Goal: Complete application form: Complete application form

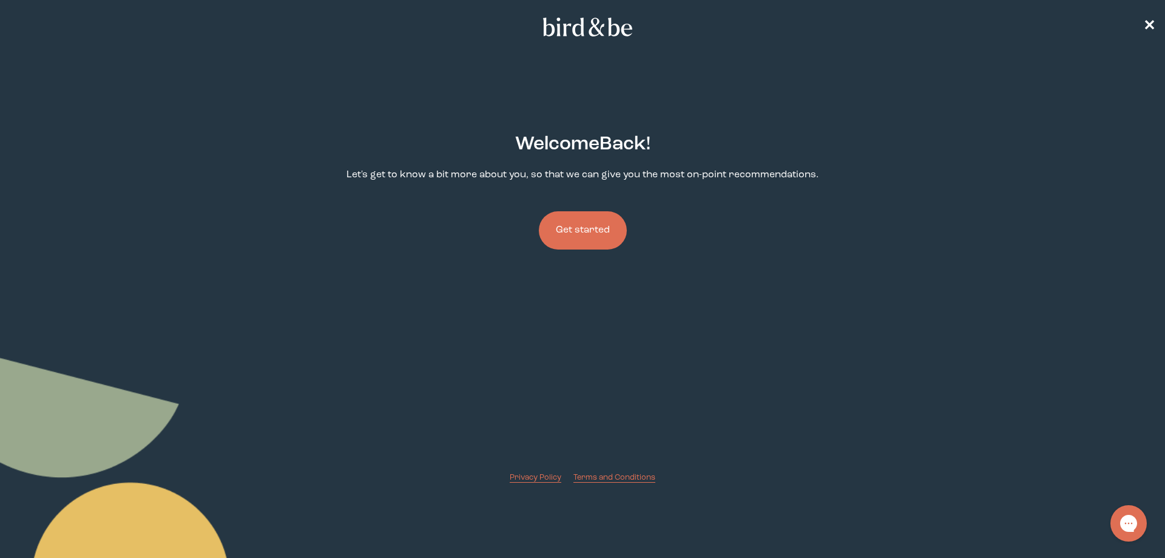
click at [571, 229] on button "Get started" at bounding box center [583, 230] width 88 height 38
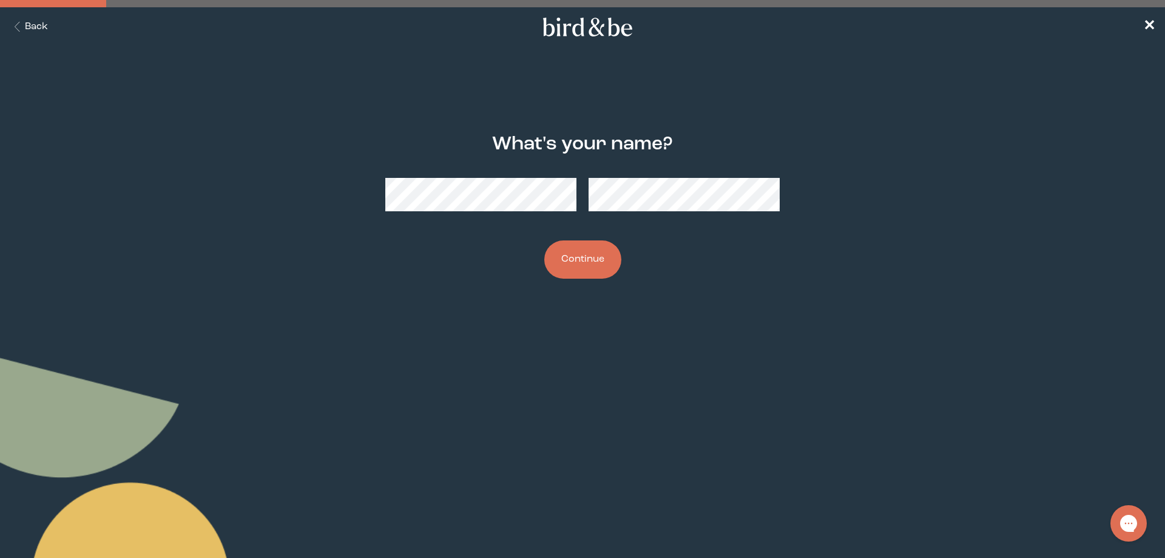
click at [595, 266] on button "Continue" at bounding box center [582, 259] width 77 height 38
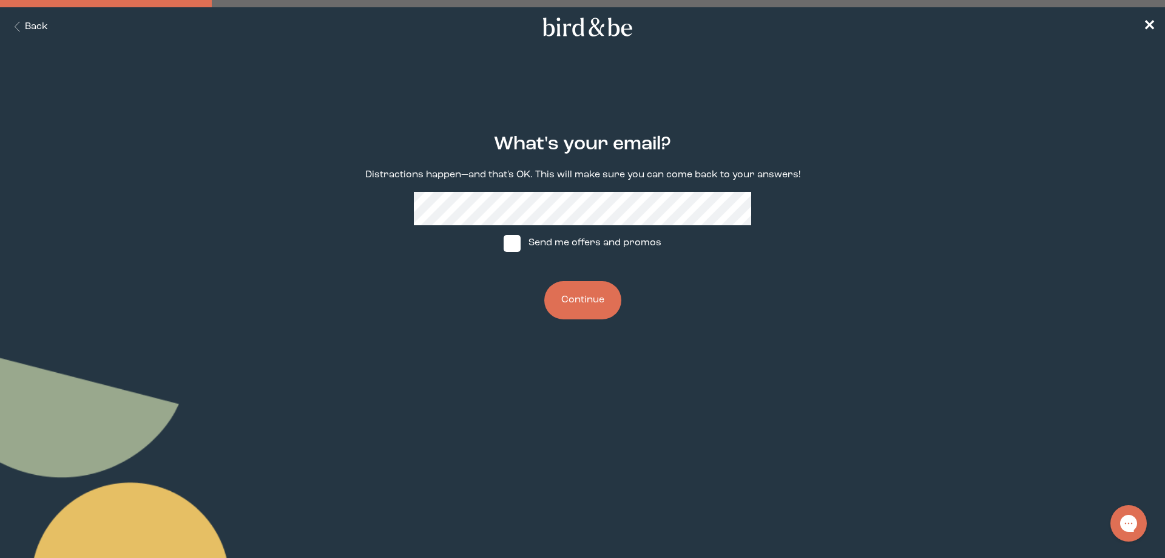
click at [587, 309] on button "Continue" at bounding box center [582, 300] width 77 height 38
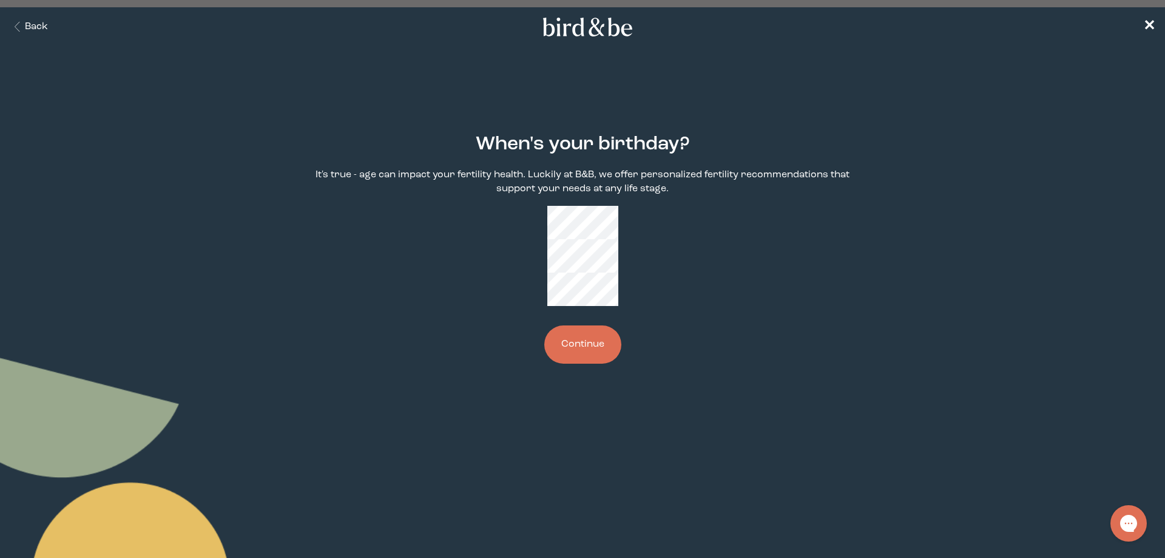
click at [580, 325] on button "Continue" at bounding box center [582, 344] width 77 height 38
click at [564, 325] on button "Continue" at bounding box center [582, 344] width 77 height 38
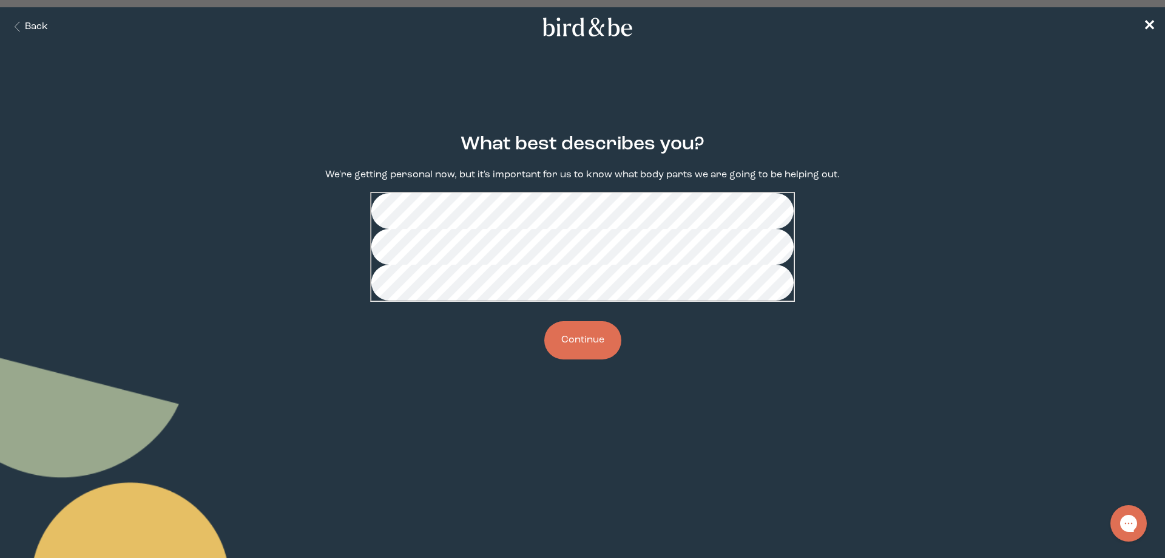
click at [598, 359] on button "Continue" at bounding box center [582, 340] width 77 height 38
click at [602, 359] on button "Continue" at bounding box center [582, 340] width 77 height 38
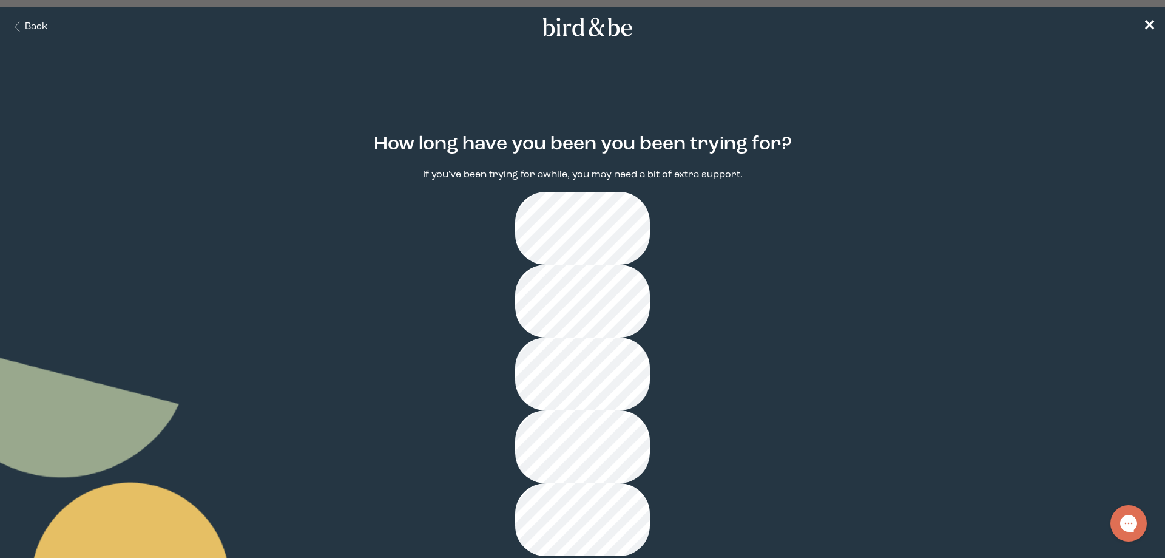
click at [41, 22] on button "Back" at bounding box center [29, 27] width 38 height 14
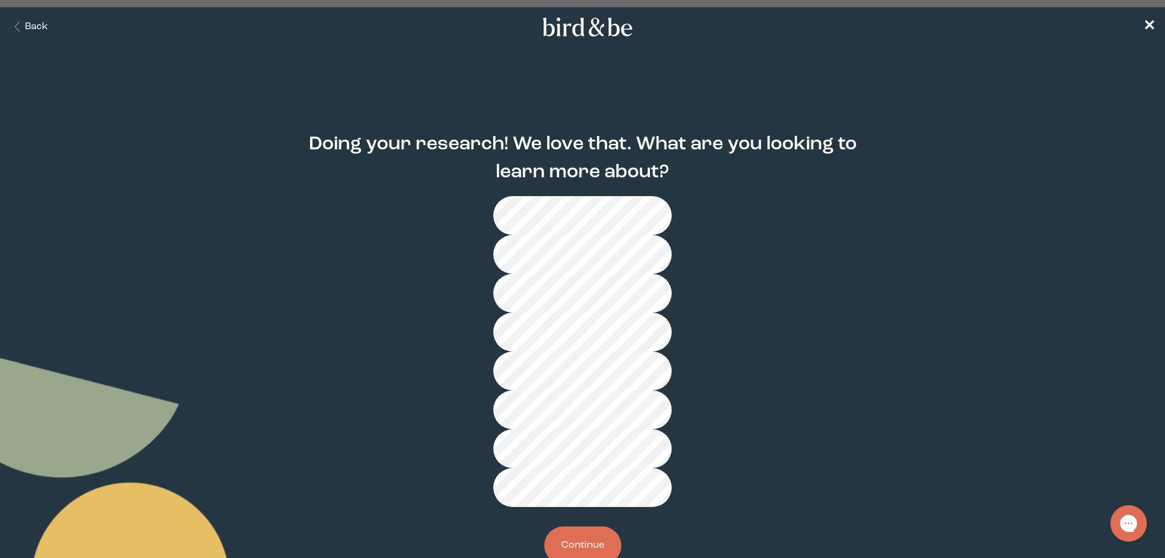
click at [579, 526] on button "Continue" at bounding box center [582, 545] width 77 height 38
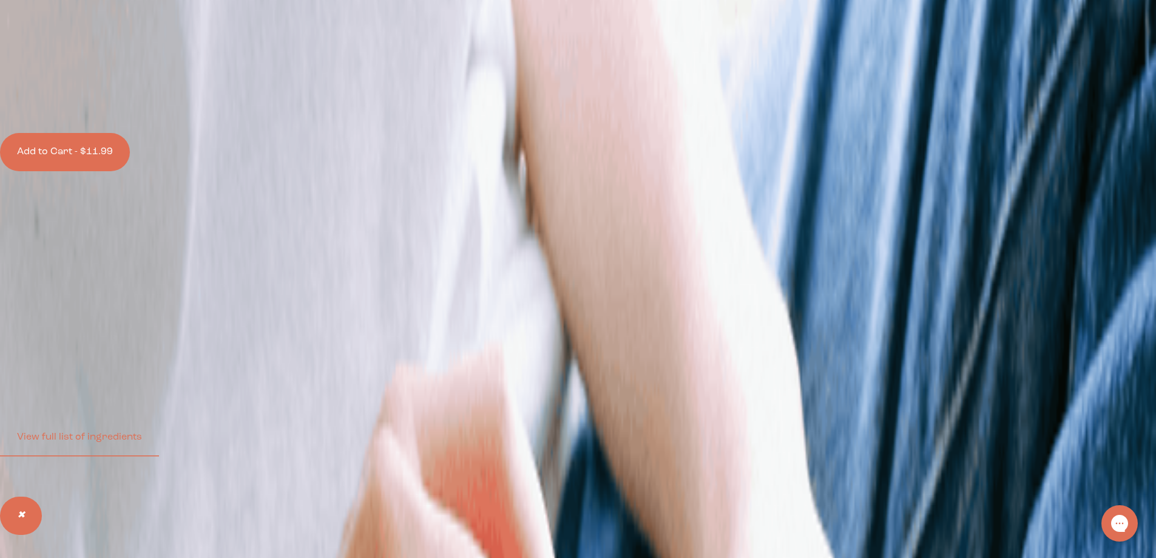
scroll to position [485, 0]
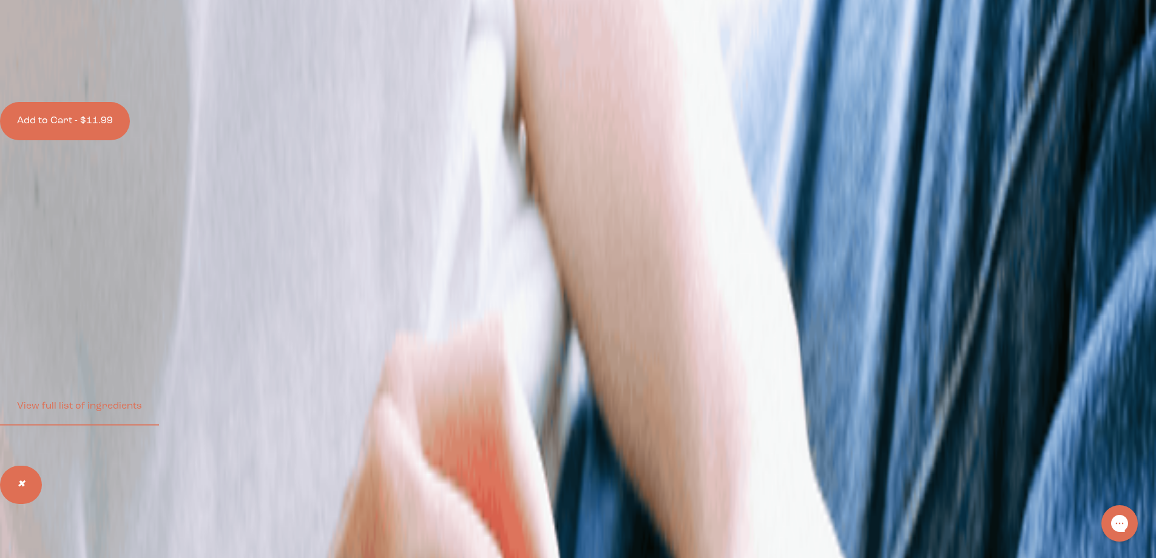
scroll to position [507, 0]
click at [405, 377] on div "✨ New Name. Updated Formula. Same Fertility-Supporting Benefits.✨ We updated th…" at bounding box center [578, 342] width 1156 height 70
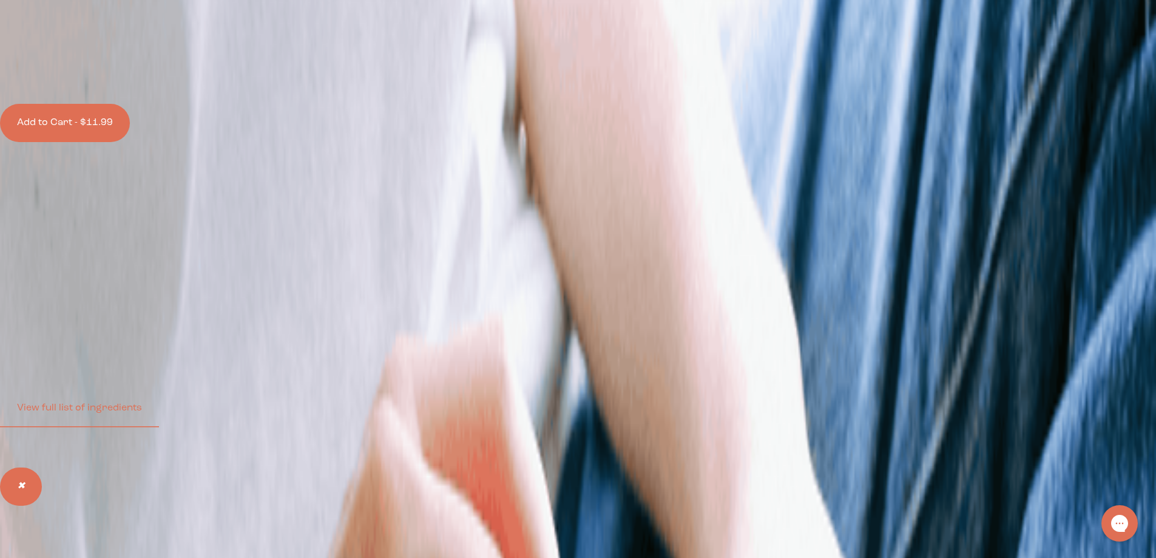
click at [53, 365] on link "Learn more" at bounding box center [32, 361] width 44 height 10
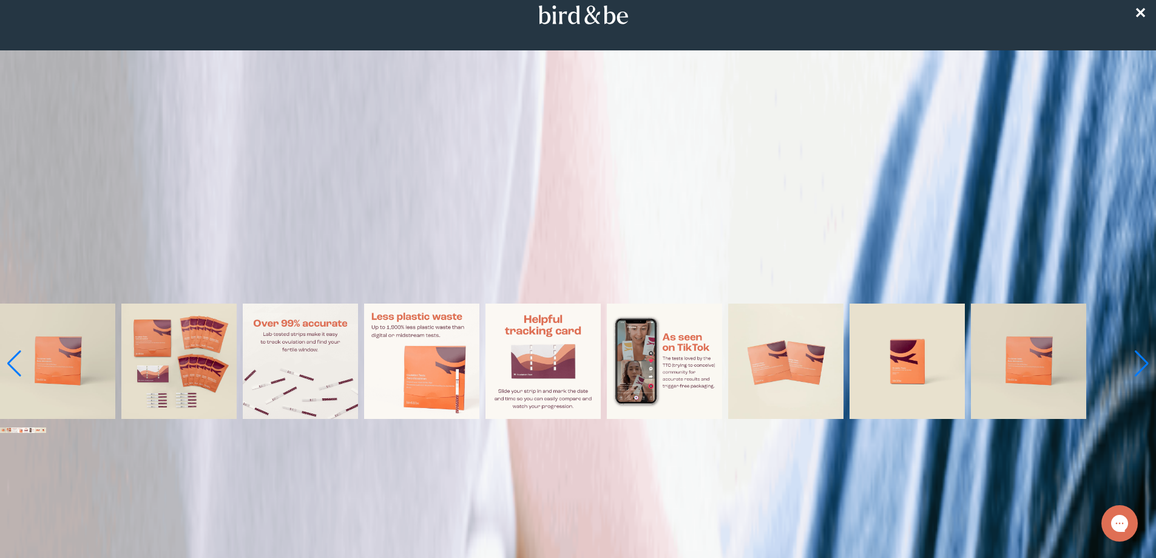
scroll to position [0, 0]
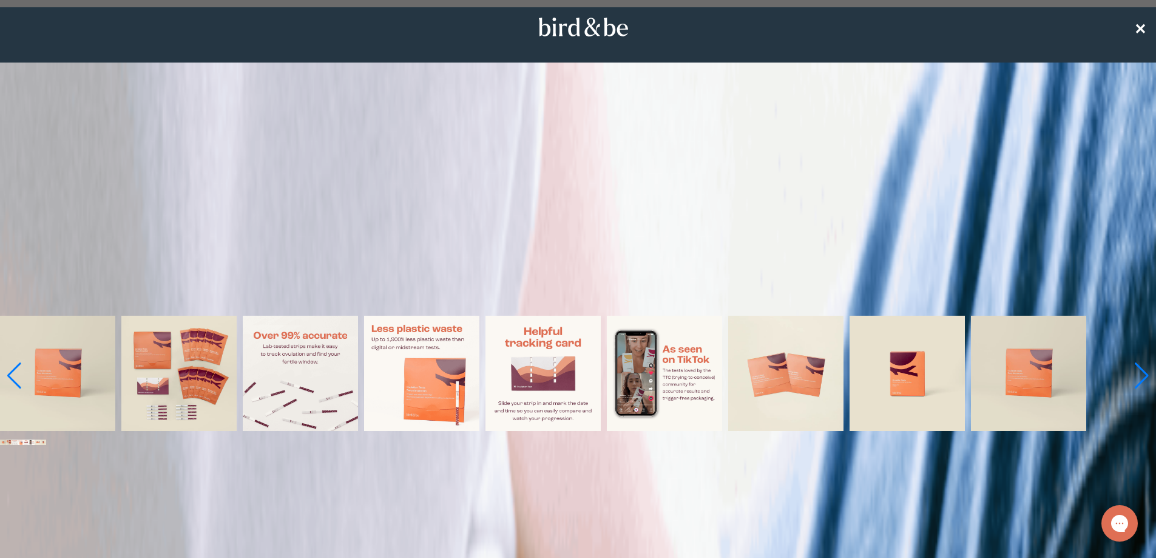
click at [1137, 24] on span "✕" at bounding box center [1140, 27] width 12 height 15
